Goal: Task Accomplishment & Management: Use online tool/utility

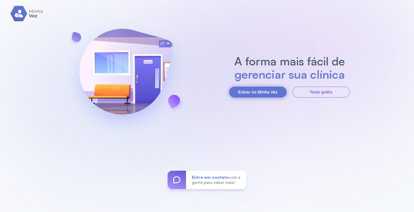
click at [264, 90] on button "Entrar no Minha Vez" at bounding box center [257, 92] width 57 height 11
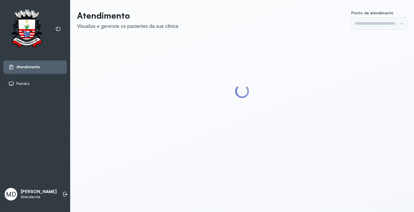
type input "*********"
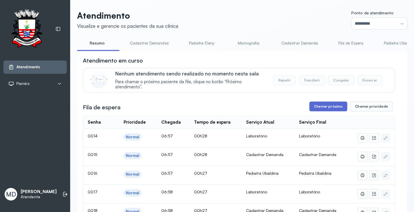
click at [332, 109] on button "Chamar próximo" at bounding box center [328, 107] width 38 height 10
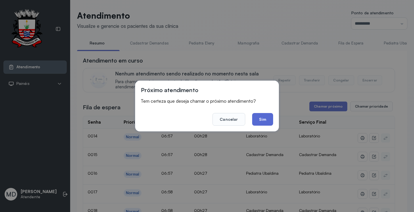
click at [260, 116] on button "Sim" at bounding box center [262, 119] width 21 height 13
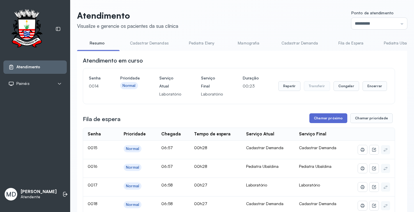
click at [330, 117] on button "Chamar próximo" at bounding box center [328, 118] width 38 height 10
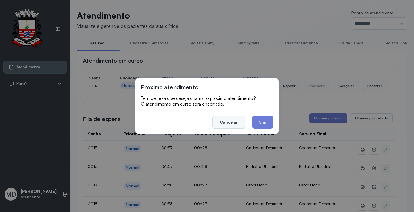
click at [230, 122] on button "Cancelar" at bounding box center [228, 122] width 32 height 13
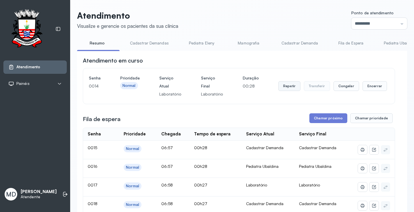
click at [282, 86] on button "Repetir" at bounding box center [289, 86] width 22 height 10
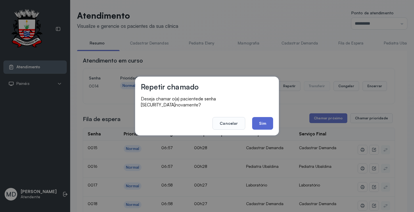
click at [262, 120] on button "Sim" at bounding box center [262, 123] width 21 height 13
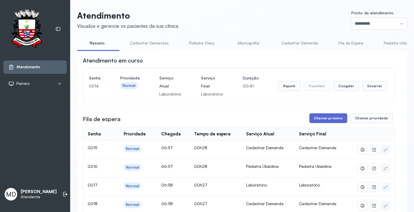
click at [331, 120] on button "Chamar próximo" at bounding box center [328, 118] width 38 height 10
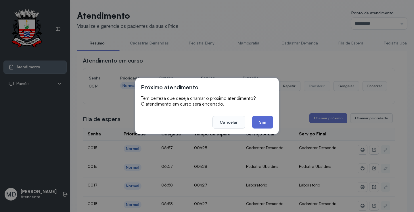
click at [259, 121] on button "Sim" at bounding box center [262, 122] width 21 height 13
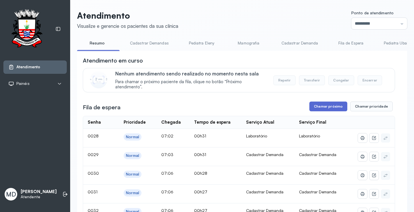
click at [319, 105] on button "Chamar próximo" at bounding box center [328, 107] width 38 height 10
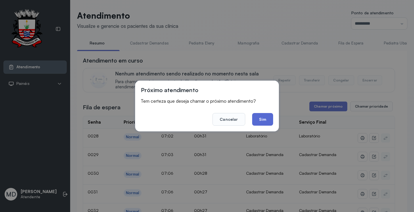
click at [259, 120] on button "Sim" at bounding box center [262, 119] width 21 height 13
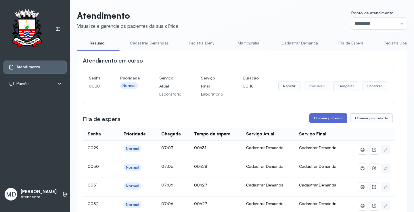
click at [329, 118] on button "Chamar próximo" at bounding box center [328, 118] width 38 height 10
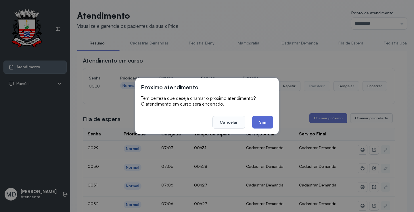
click at [260, 119] on button "Sim" at bounding box center [262, 122] width 21 height 13
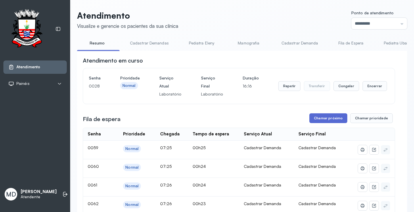
click at [329, 117] on button "Chamar próximo" at bounding box center [328, 118] width 38 height 10
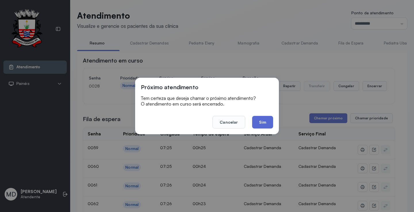
click at [256, 120] on button "Sim" at bounding box center [262, 122] width 21 height 13
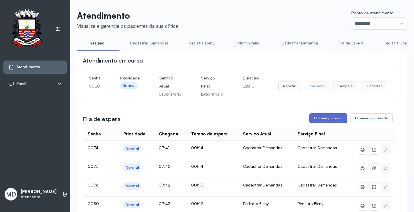
click at [318, 121] on button "Chamar próximo" at bounding box center [328, 118] width 38 height 10
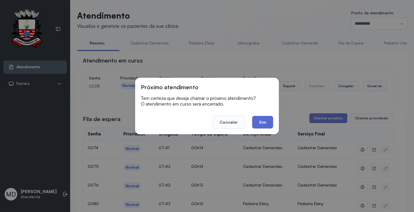
click at [264, 120] on button "Sim" at bounding box center [262, 122] width 21 height 13
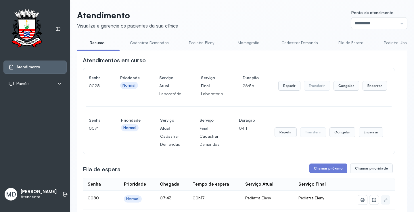
scroll to position [57, 0]
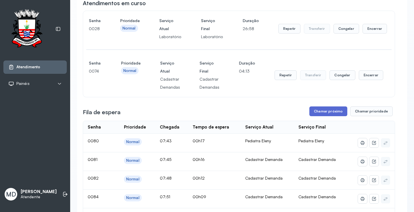
click at [319, 110] on button "Chamar próximo" at bounding box center [328, 112] width 38 height 10
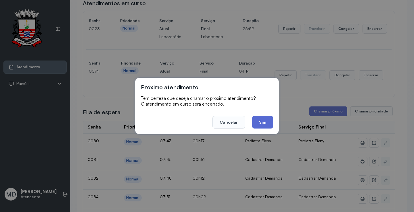
click at [260, 122] on button "Sim" at bounding box center [262, 122] width 21 height 13
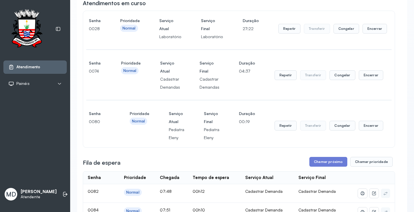
click at [283, 126] on button "Repetir" at bounding box center [285, 126] width 22 height 10
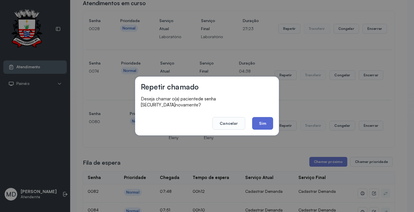
click at [260, 122] on button "Sim" at bounding box center [262, 123] width 21 height 13
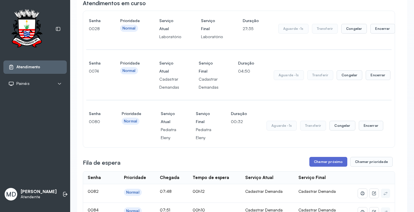
click at [327, 162] on button "Chamar próximo" at bounding box center [328, 162] width 38 height 10
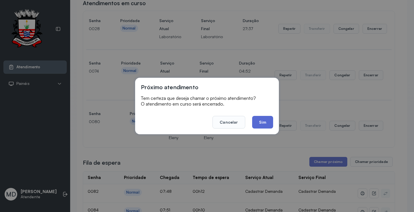
click at [261, 122] on button "Sim" at bounding box center [262, 122] width 21 height 13
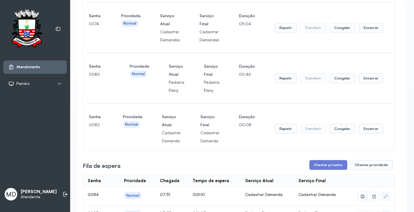
scroll to position [115, 0]
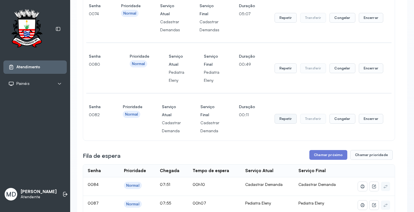
click at [285, 120] on button "Repetir" at bounding box center [285, 119] width 22 height 10
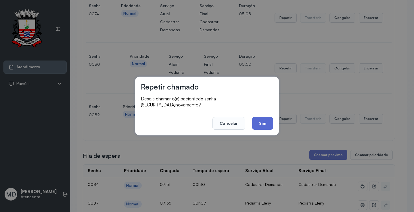
click at [262, 119] on button "Sim" at bounding box center [262, 123] width 21 height 13
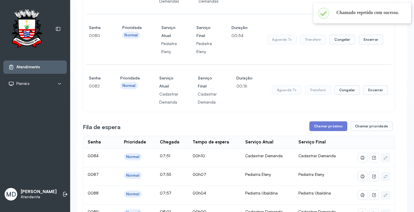
scroll to position [172, 0]
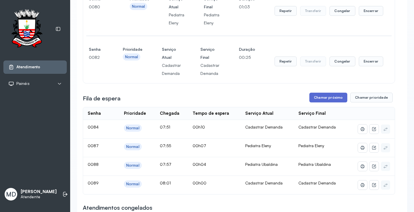
click at [334, 98] on button "Chamar próximo" at bounding box center [328, 98] width 38 height 10
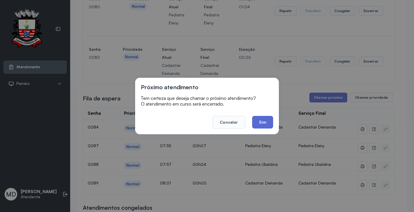
click at [260, 124] on button "Sim" at bounding box center [262, 122] width 21 height 13
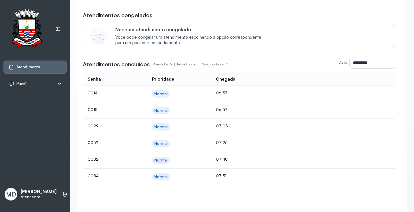
scroll to position [86, 0]
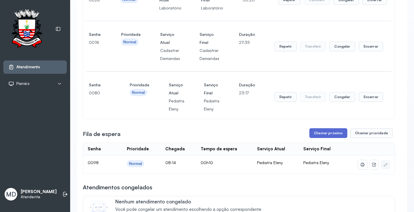
click at [326, 133] on button "Chamar próximo" at bounding box center [328, 133] width 38 height 10
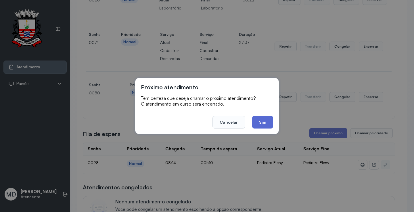
click at [256, 121] on button "Sim" at bounding box center [262, 122] width 21 height 13
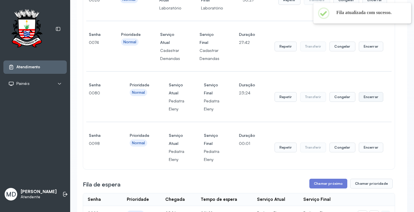
click at [365, 99] on button "Encerrar" at bounding box center [370, 97] width 24 height 10
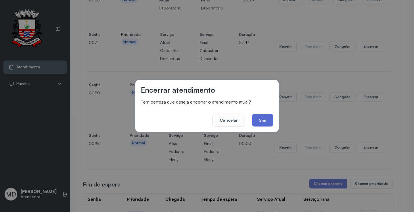
click at [261, 120] on button "Sim" at bounding box center [262, 120] width 21 height 13
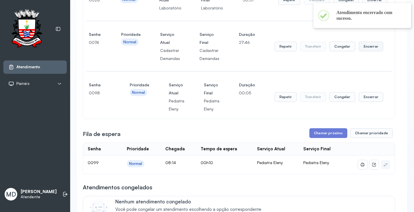
click at [371, 47] on button "Encerrar" at bounding box center [370, 47] width 24 height 10
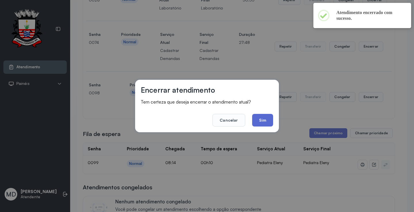
click at [261, 119] on button "Sim" at bounding box center [262, 120] width 21 height 13
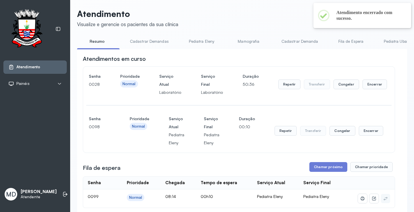
scroll to position [0, 0]
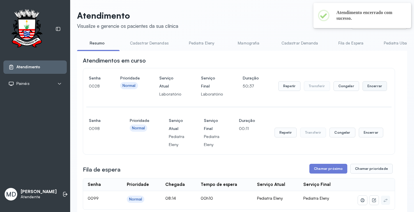
click at [362, 87] on button "Encerrar" at bounding box center [374, 86] width 24 height 10
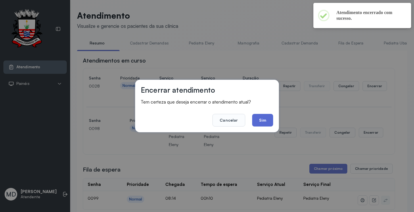
click at [257, 120] on button "Sim" at bounding box center [262, 120] width 21 height 13
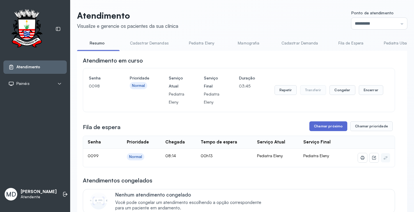
click at [331, 125] on button "Chamar próximo" at bounding box center [328, 126] width 38 height 10
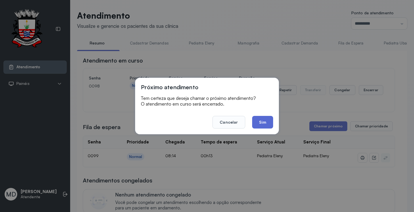
click at [262, 120] on button "Sim" at bounding box center [262, 122] width 21 height 13
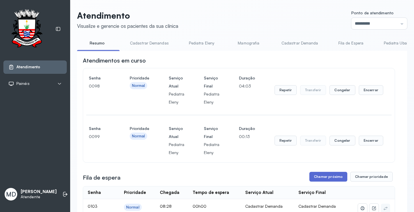
click at [326, 179] on button "Chamar próximo" at bounding box center [328, 177] width 38 height 10
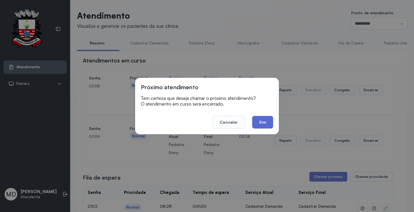
click at [258, 123] on button "Sim" at bounding box center [262, 122] width 21 height 13
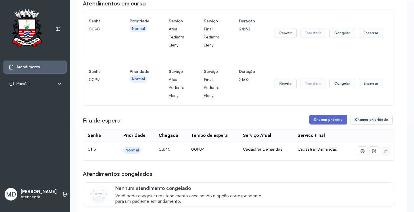
scroll to position [57, 0]
click at [319, 120] on button "Chamar próximo" at bounding box center [328, 120] width 38 height 10
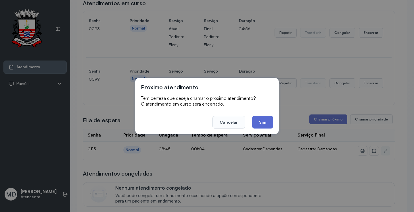
click at [262, 121] on button "Sim" at bounding box center [262, 122] width 21 height 13
